Goal: Entertainment & Leisure: Browse casually

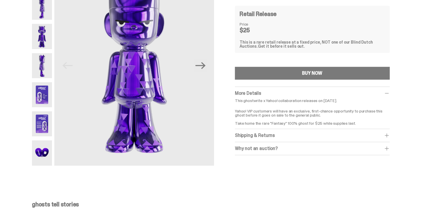
scroll to position [61, 0]
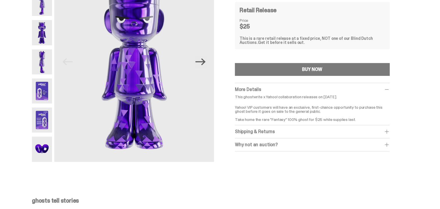
click at [203, 62] on icon "Next" at bounding box center [200, 61] width 10 height 7
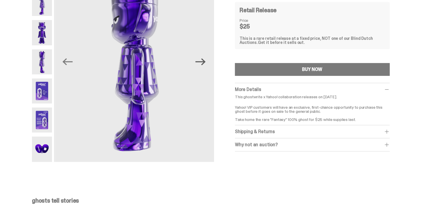
click at [203, 62] on icon "Next" at bounding box center [200, 61] width 10 height 7
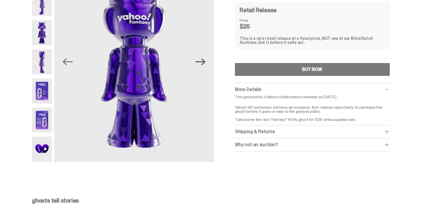
click at [203, 62] on icon "Next" at bounding box center [200, 61] width 10 height 7
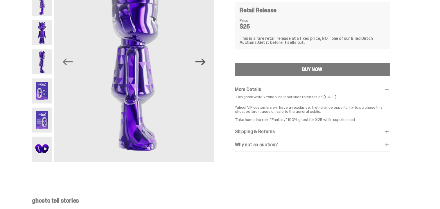
click at [203, 62] on icon "Next" at bounding box center [200, 61] width 10 height 7
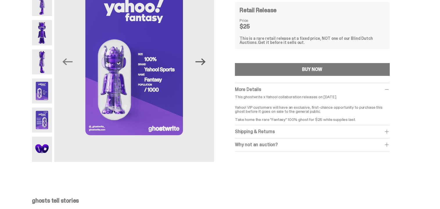
click at [203, 62] on icon "Next" at bounding box center [200, 61] width 10 height 7
